Goal: Transaction & Acquisition: Purchase product/service

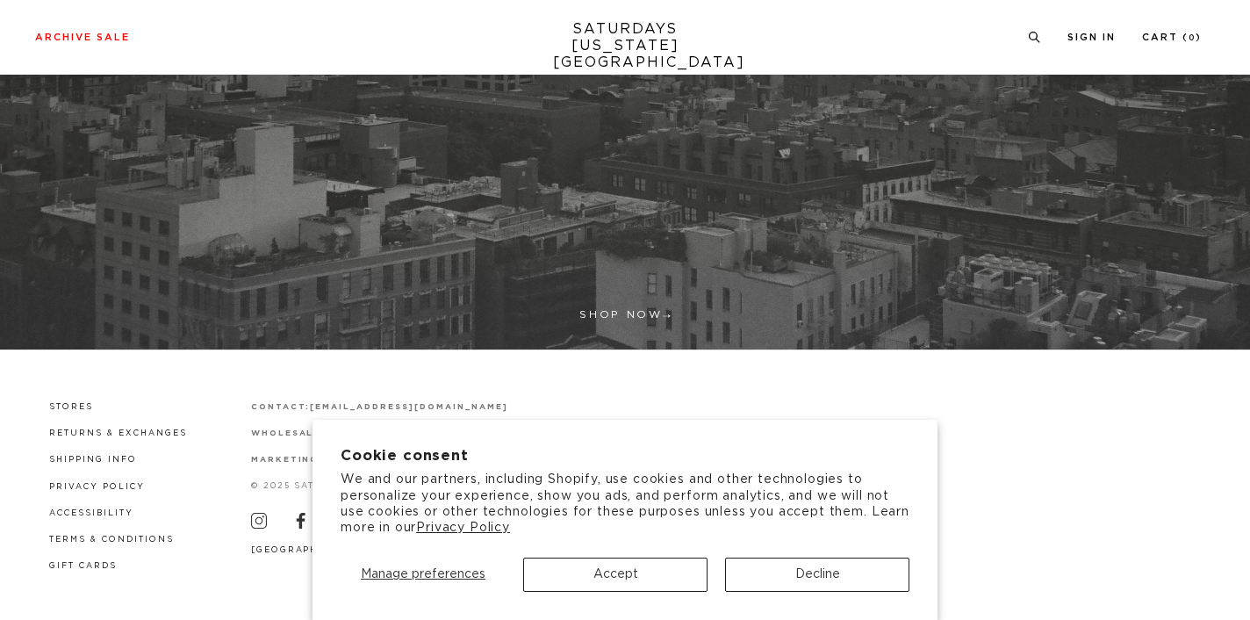
scroll to position [505, 0]
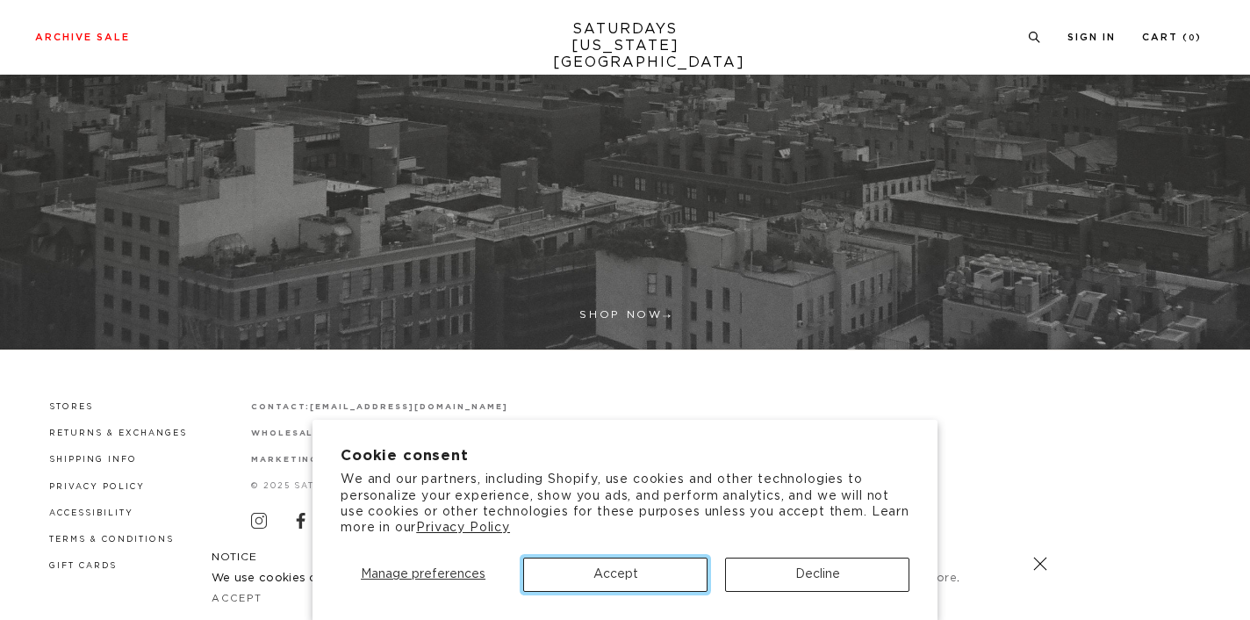
click at [566, 581] on button "Accept" at bounding box center [615, 574] width 184 height 34
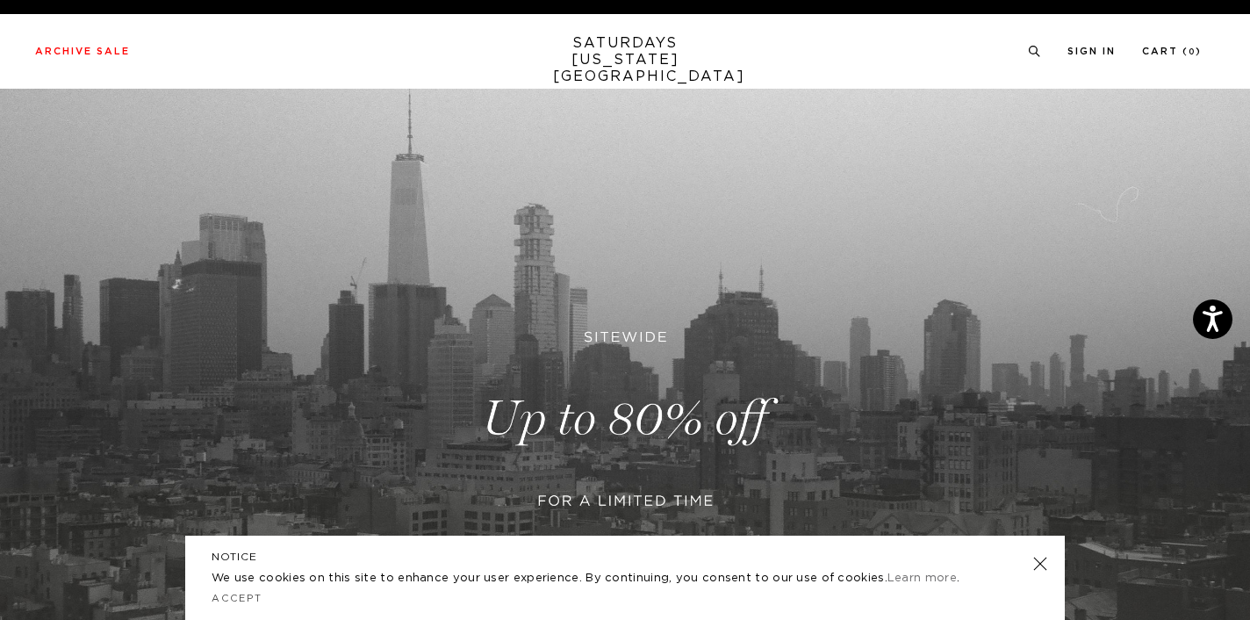
scroll to position [0, 0]
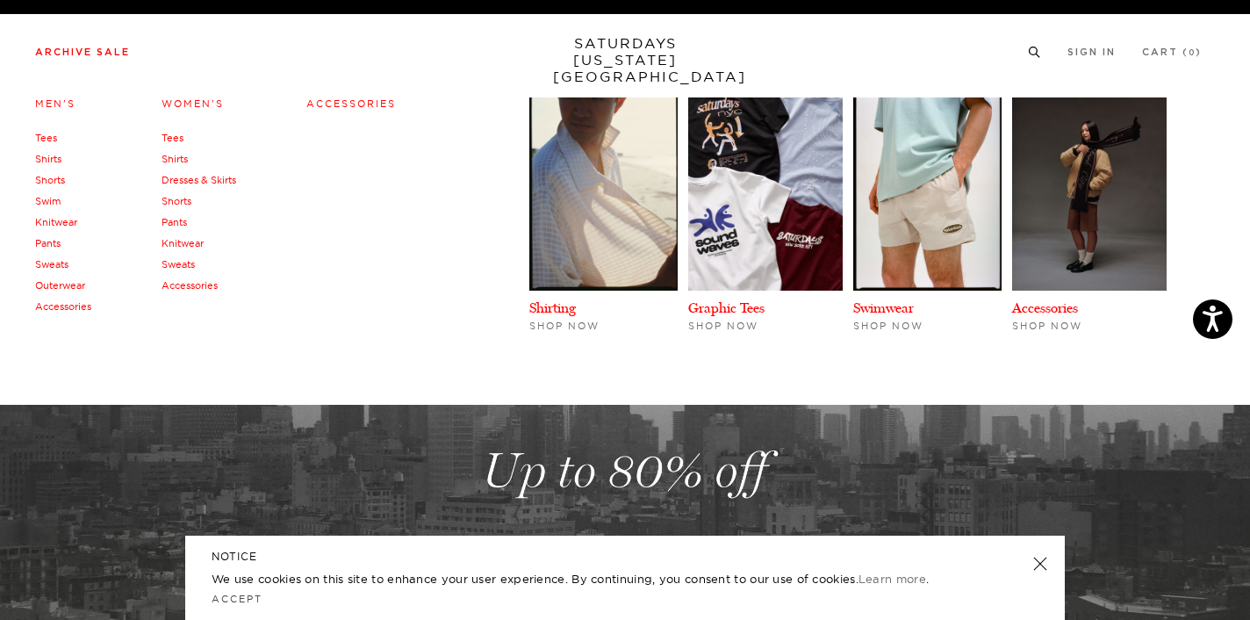
click at [91, 50] on link "Archive Sale" at bounding box center [82, 52] width 95 height 10
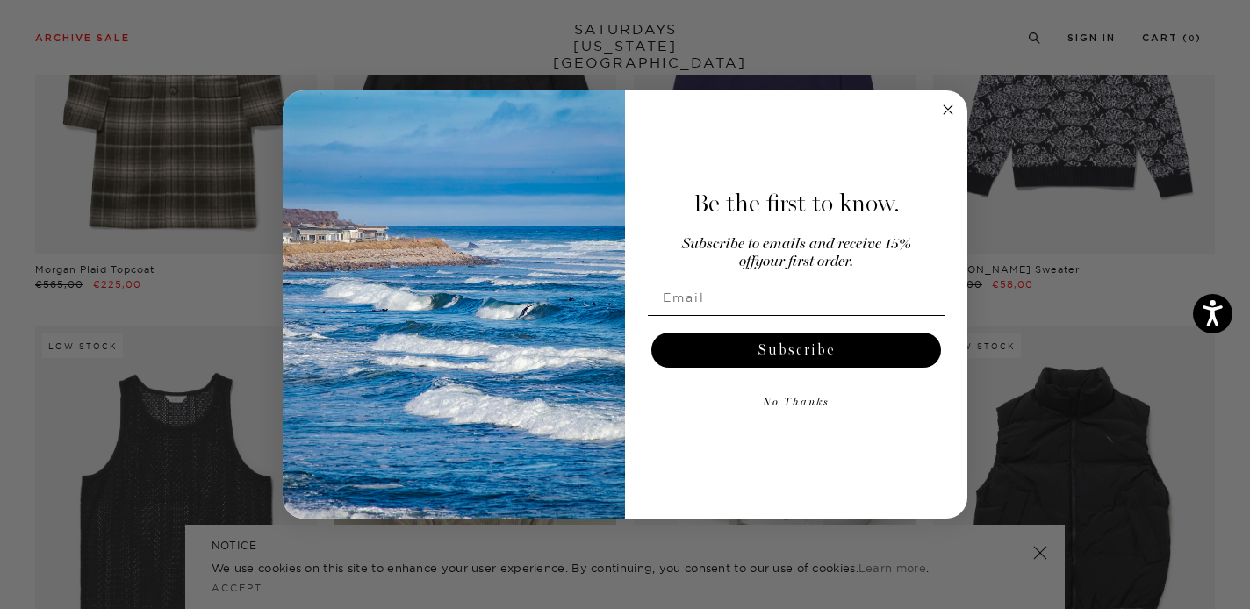
scroll to position [3512, 0]
